Goal: Task Accomplishment & Management: Complete application form

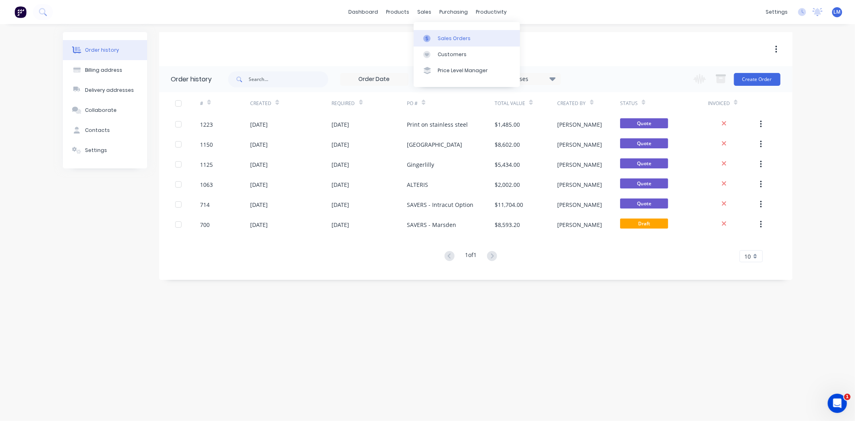
click at [442, 42] on div "Sales Orders" at bounding box center [454, 38] width 33 height 7
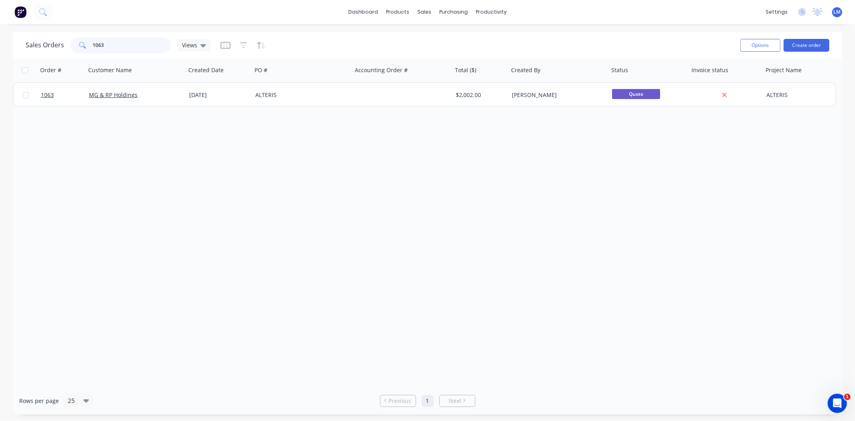
drag, startPoint x: 110, startPoint y: 48, endPoint x: 82, endPoint y: 48, distance: 28.1
click at [83, 48] on div "1063" at bounding box center [121, 45] width 100 height 16
click at [313, 234] on div "Order # Customer Name Created Date PO # Accounting Order # Total ($) Created By…" at bounding box center [427, 222] width 829 height 329
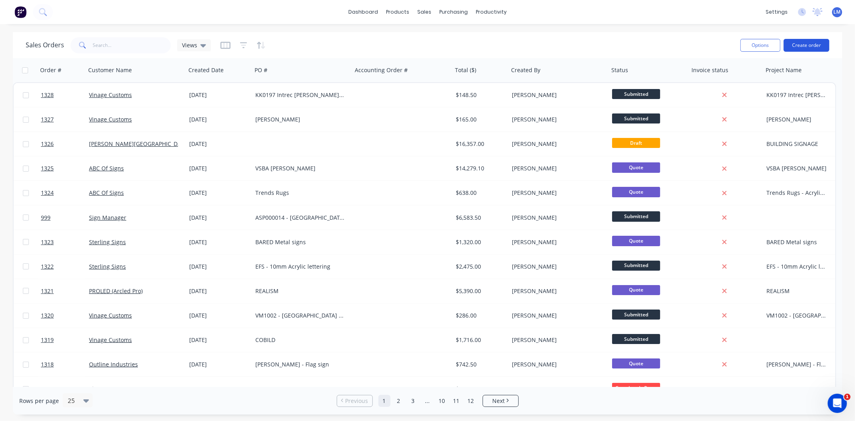
click at [806, 44] on button "Create order" at bounding box center [807, 45] width 46 height 13
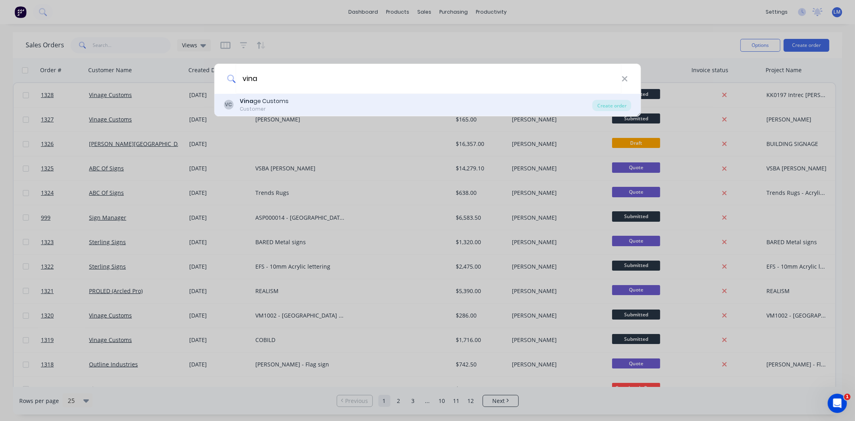
type input "vina"
click at [273, 109] on div "Customer" at bounding box center [264, 108] width 49 height 7
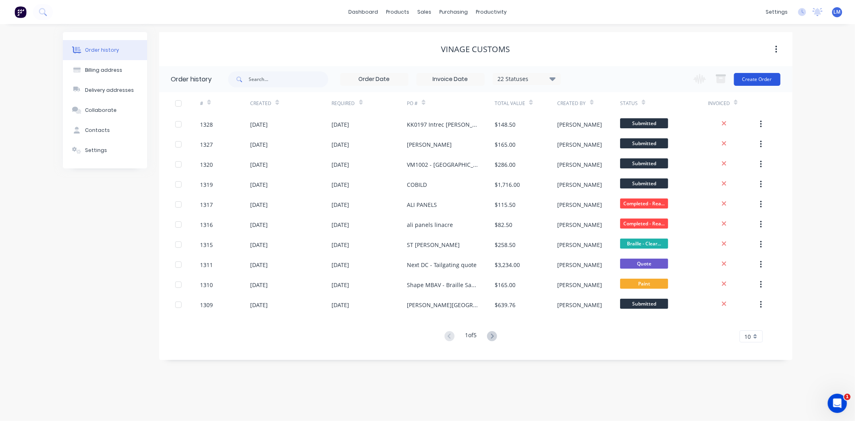
click at [756, 80] on button "Create Order" at bounding box center [757, 79] width 46 height 13
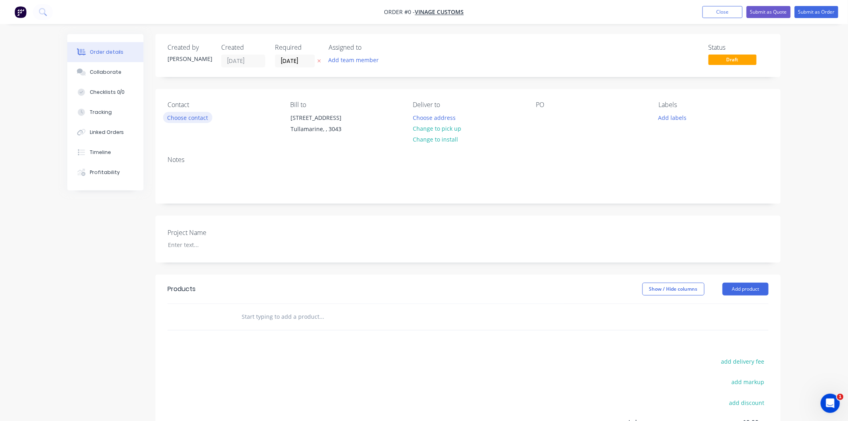
click at [189, 116] on button "Choose contact" at bounding box center [187, 117] width 49 height 11
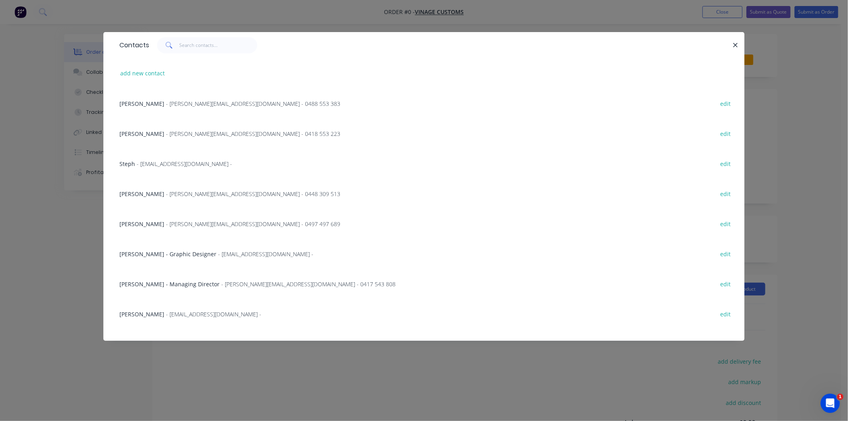
click at [200, 224] on span "- [PERSON_NAME][EMAIL_ADDRESS][DOMAIN_NAME] - 0497 497 689" at bounding box center [253, 224] width 174 height 8
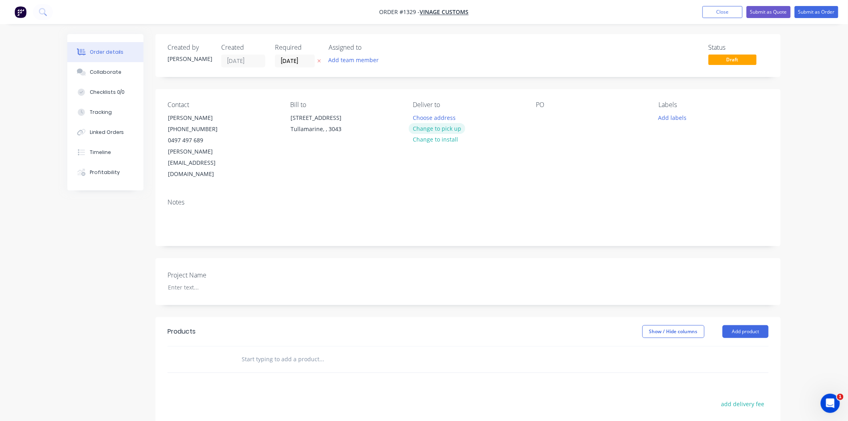
click at [450, 129] on button "Change to pick up" at bounding box center [437, 128] width 57 height 11
click at [546, 118] on div at bounding box center [542, 118] width 13 height 12
paste div
click at [202, 281] on div at bounding box center [212, 287] width 100 height 12
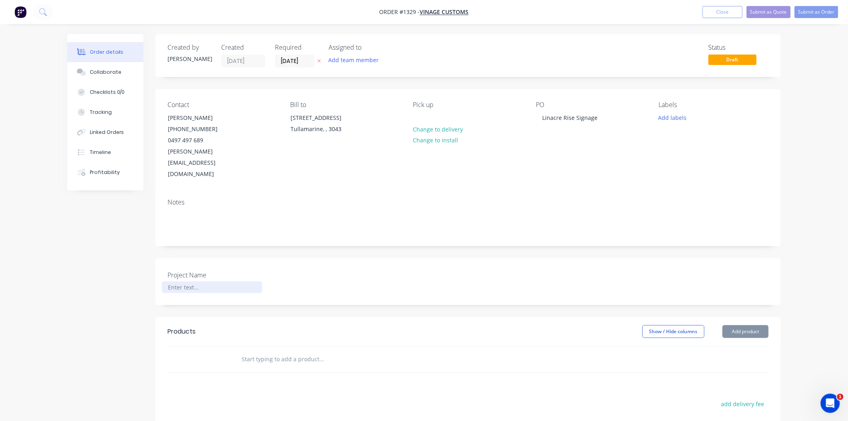
paste div
click at [399, 317] on header "Products Show / Hide columns Add product" at bounding box center [468, 331] width 625 height 29
click at [288, 351] on input "text" at bounding box center [321, 359] width 160 height 16
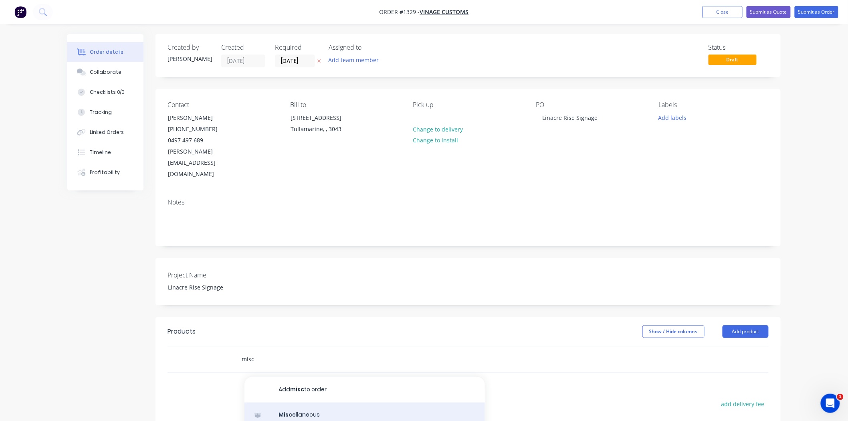
type input "misc"
click at [315, 402] on div "Misc ellaneous Product" at bounding box center [365, 419] width 241 height 34
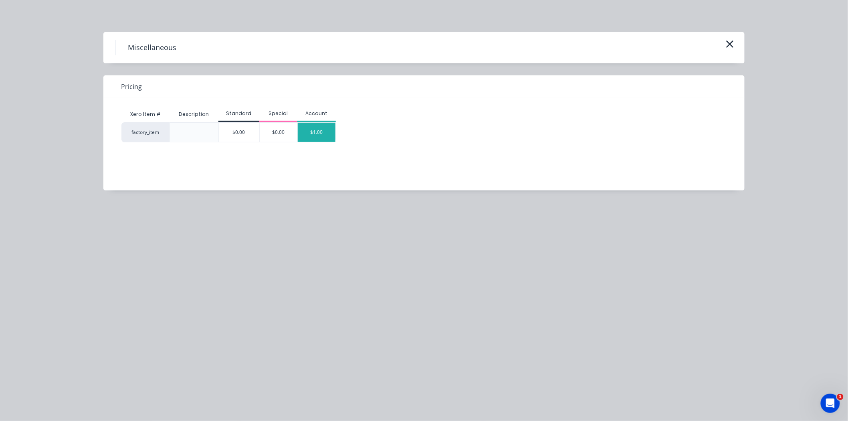
click at [313, 134] on div "$1.00" at bounding box center [317, 132] width 38 height 19
